Goal: Check status: Check status

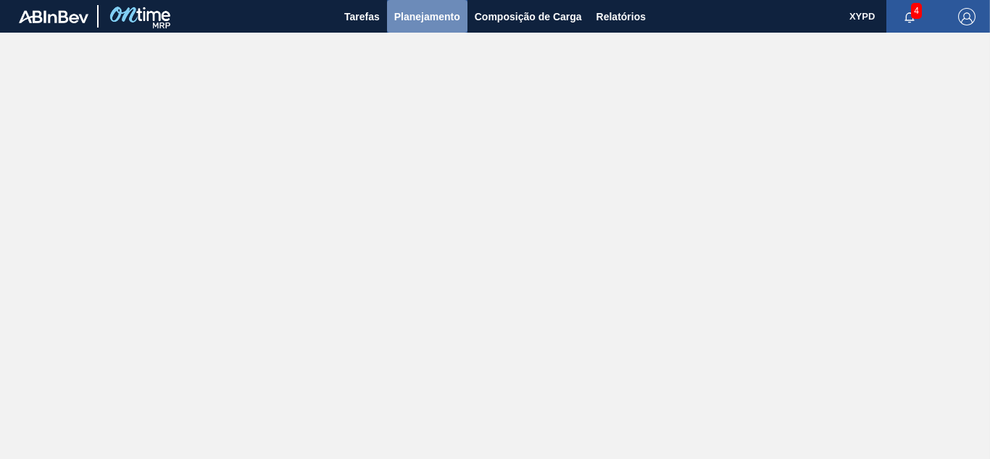
click at [445, 16] on span "Planejamento" at bounding box center [427, 16] width 66 height 17
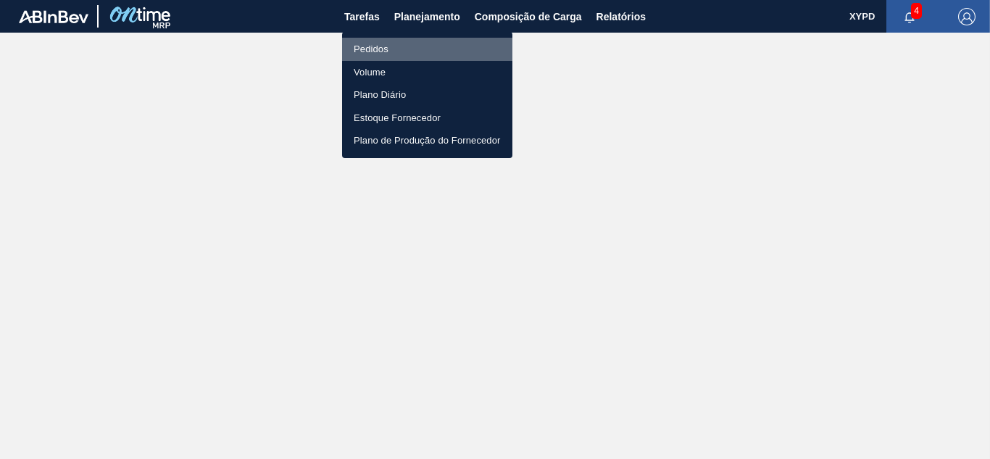
click at [376, 48] on li "Pedidos" at bounding box center [427, 49] width 170 height 23
